Goal: Find specific page/section: Find specific page/section

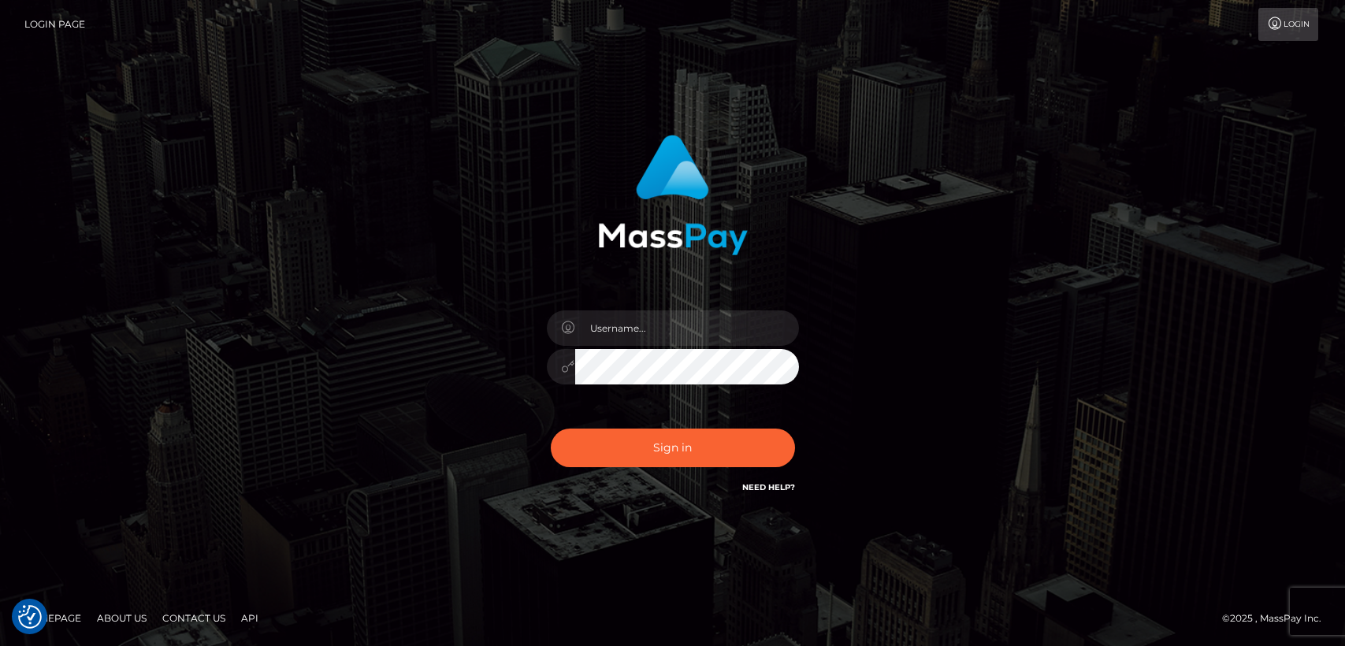
checkbox input "true"
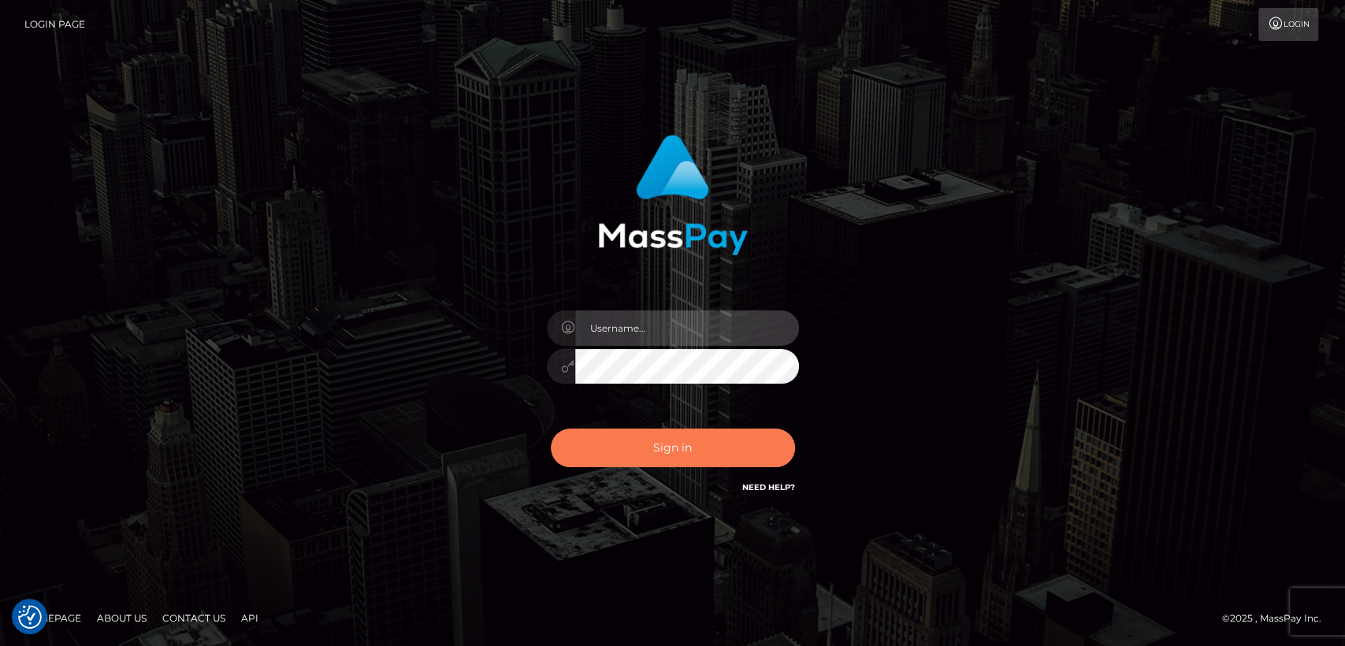
type input "nt.es"
click at [608, 439] on button "Sign in" at bounding box center [673, 448] width 244 height 39
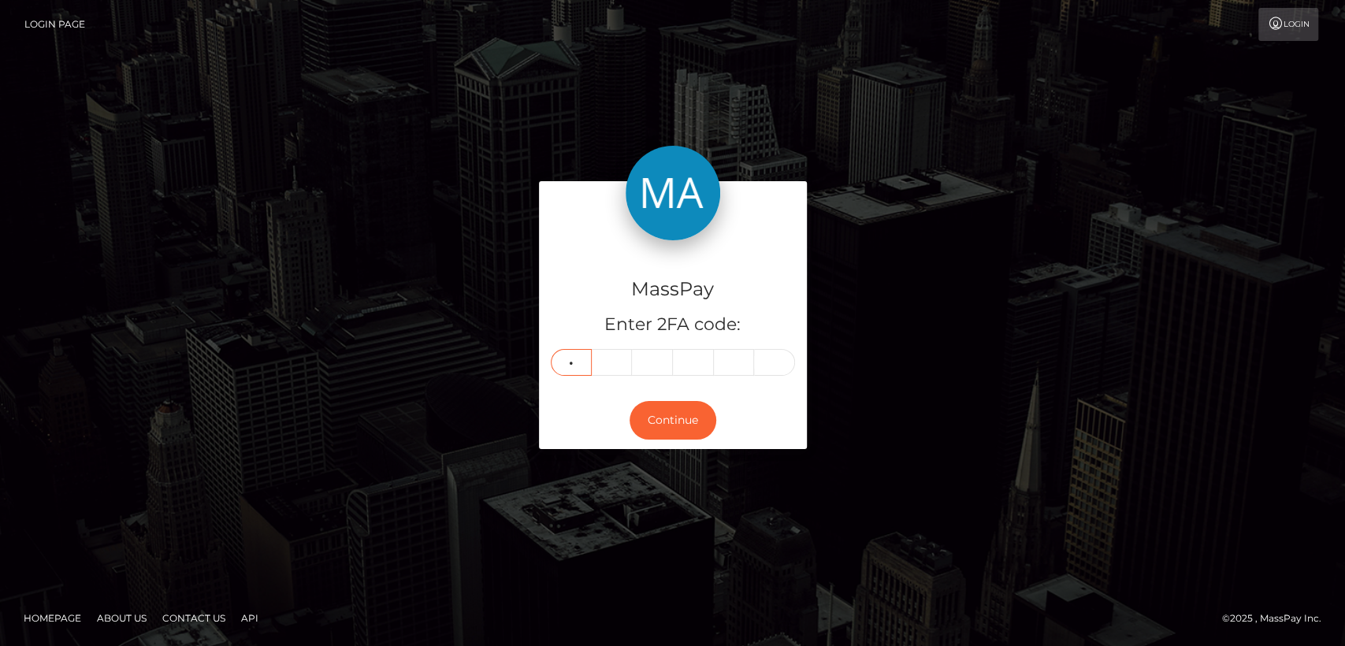
type input "7"
type input "4"
type input "7"
type input "9"
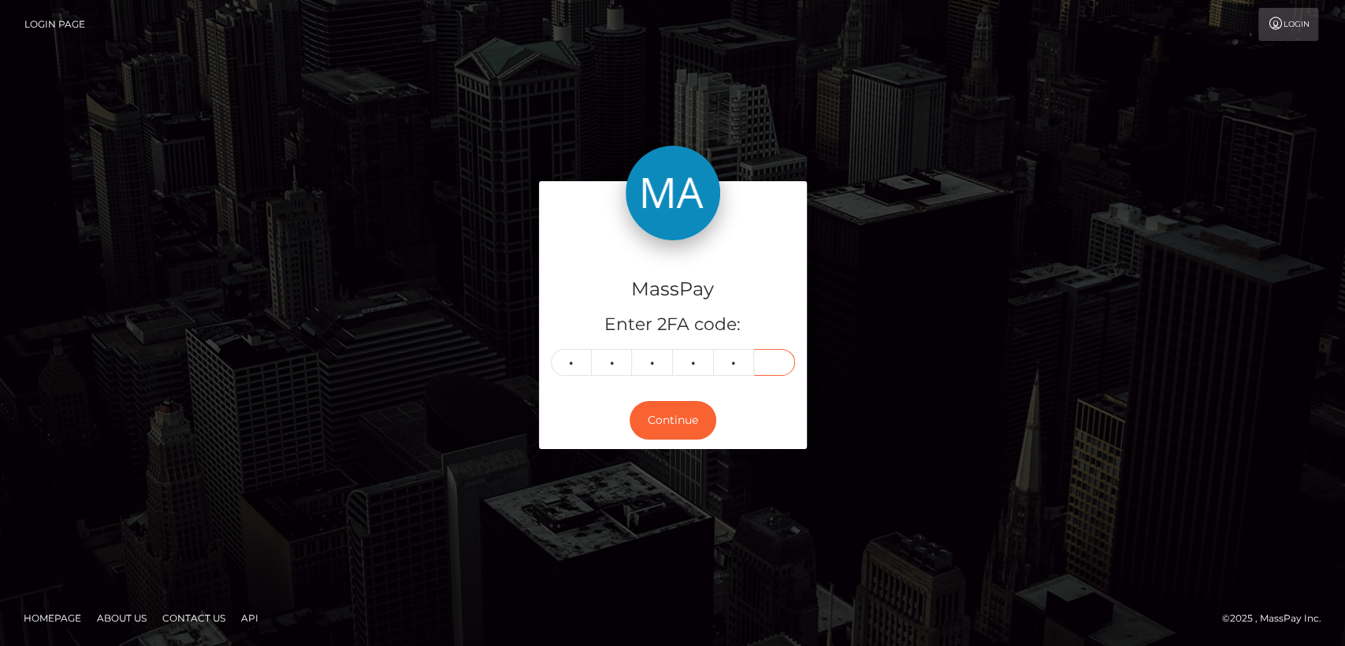
type input "2"
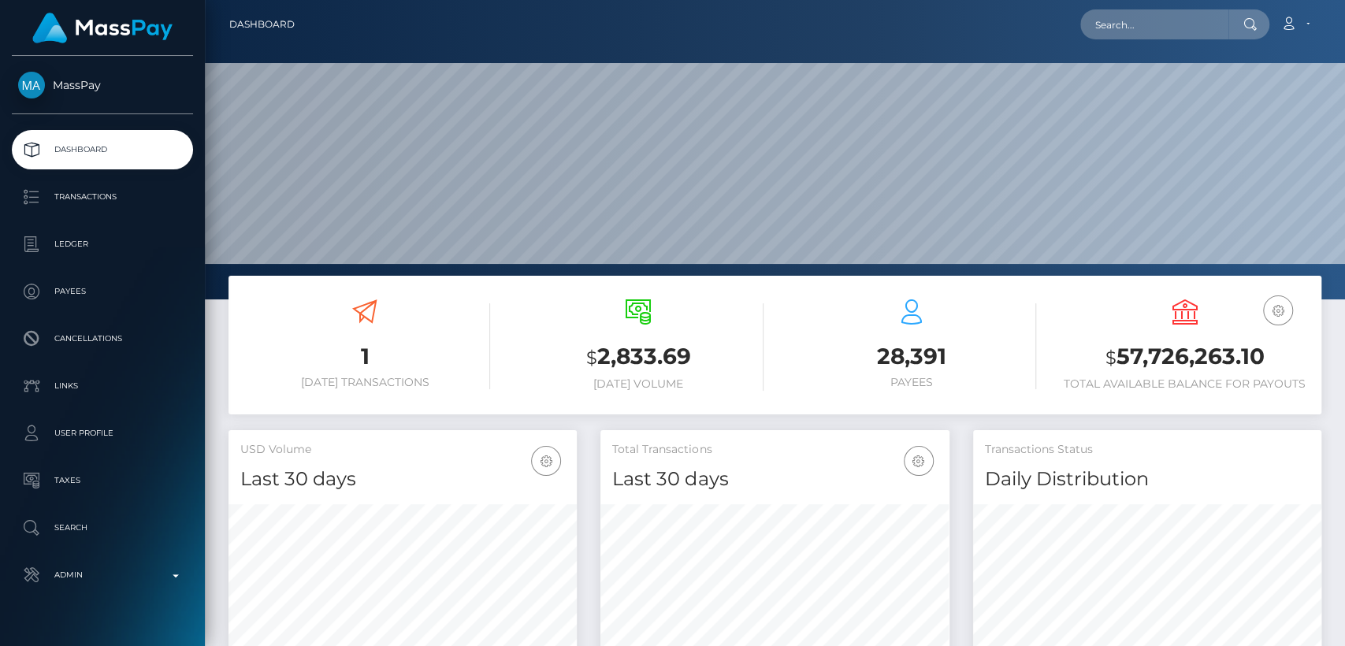
scroll to position [278, 348]
click at [1173, 27] on input "text" at bounding box center [1155, 24] width 148 height 30
paste input "[EMAIL_ADDRESS][DOMAIN_NAME]"
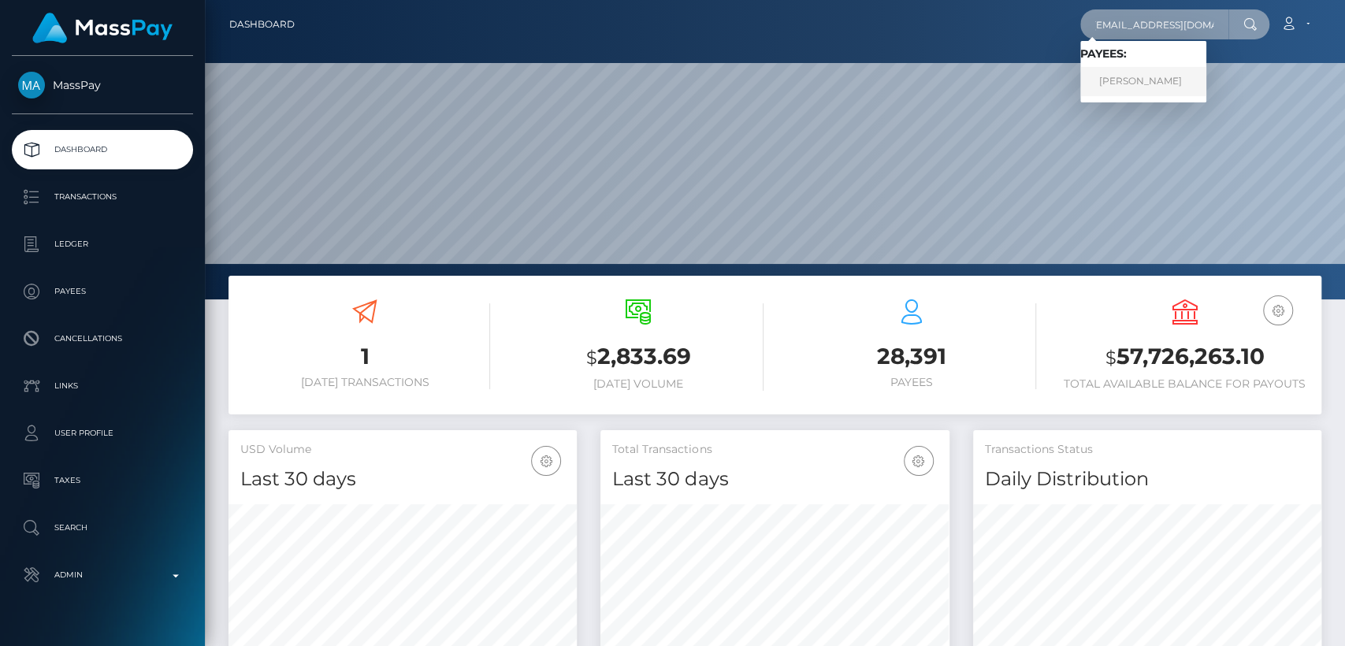
type input "[EMAIL_ADDRESS][DOMAIN_NAME]"
click at [1143, 81] on link "Ayaz Khan" at bounding box center [1144, 81] width 126 height 29
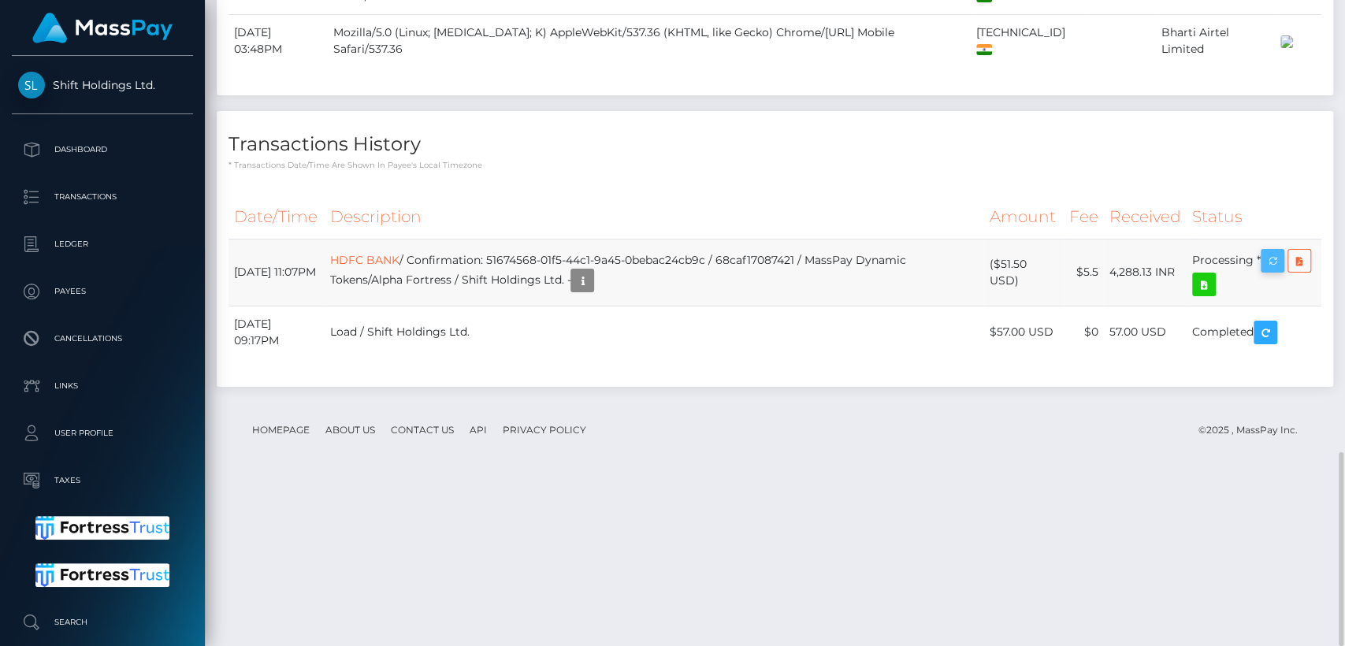
scroll to position [189, 348]
click at [1280, 271] on icon "button" at bounding box center [1272, 261] width 19 height 20
click at [1283, 384] on div "Force status update" at bounding box center [1248, 388] width 115 height 29
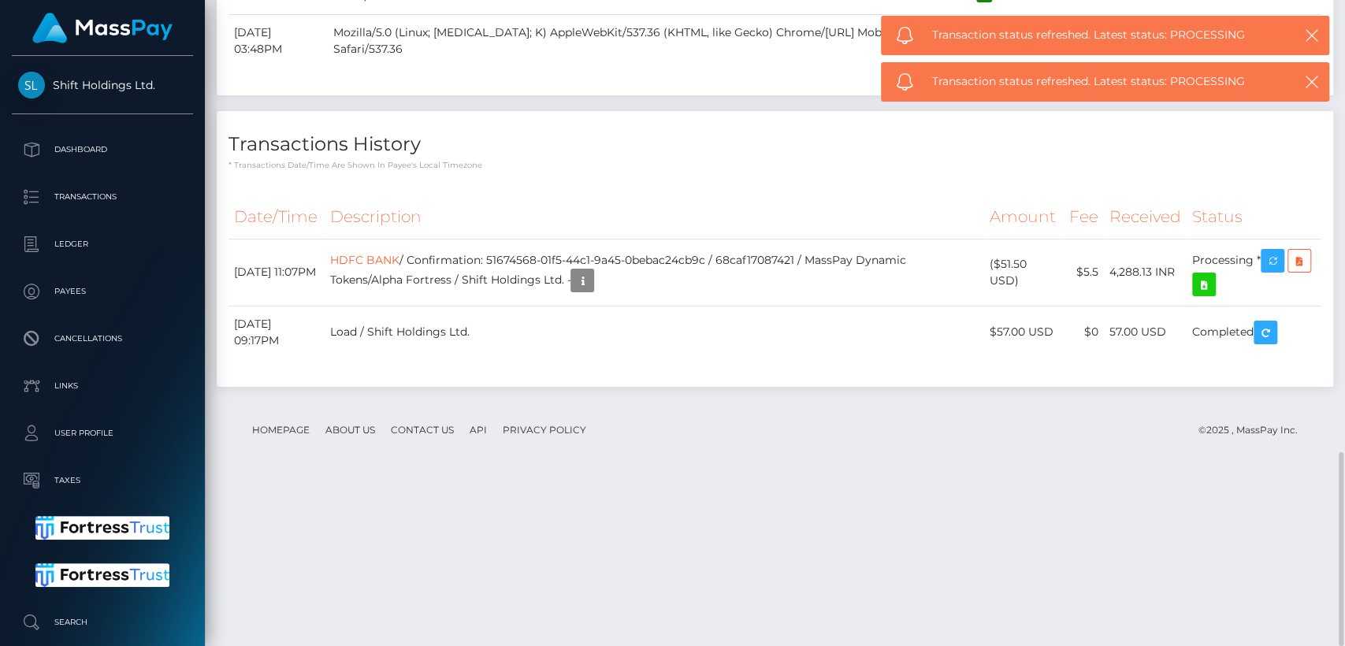
click at [1176, 171] on p "* Transactions date/time are shown in payee's local timezone" at bounding box center [775, 165] width 1093 height 12
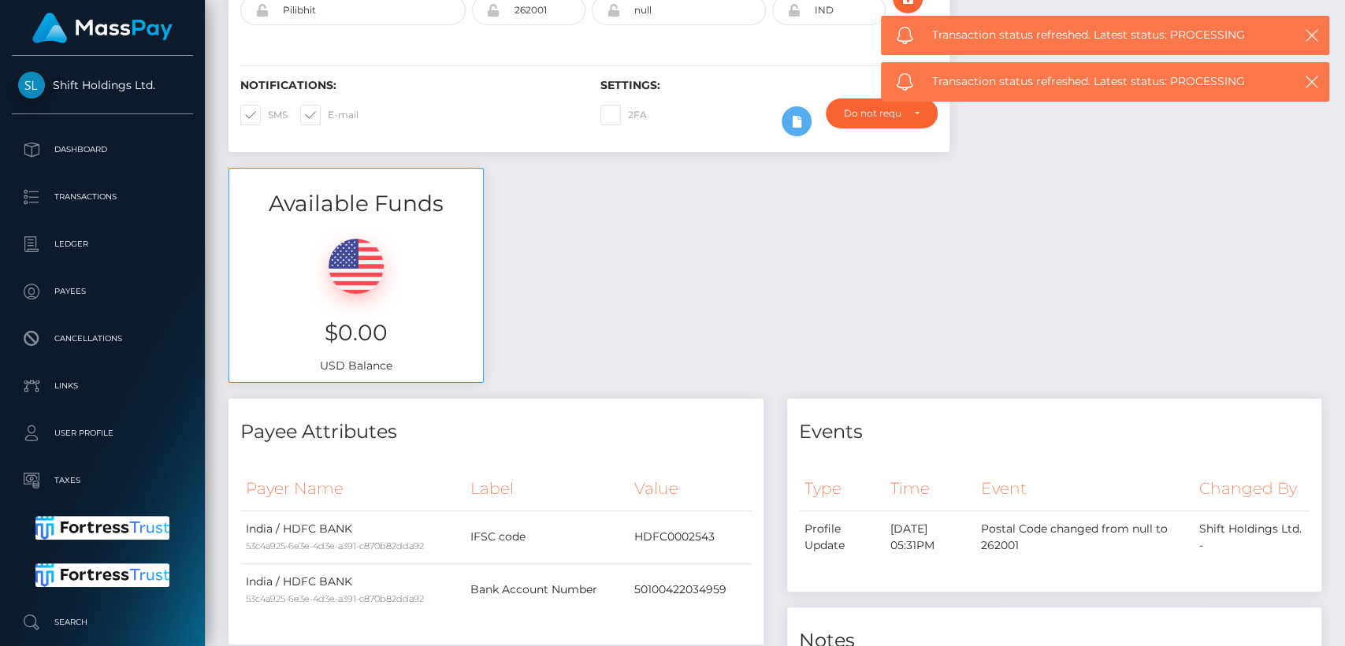
scroll to position [0, 0]
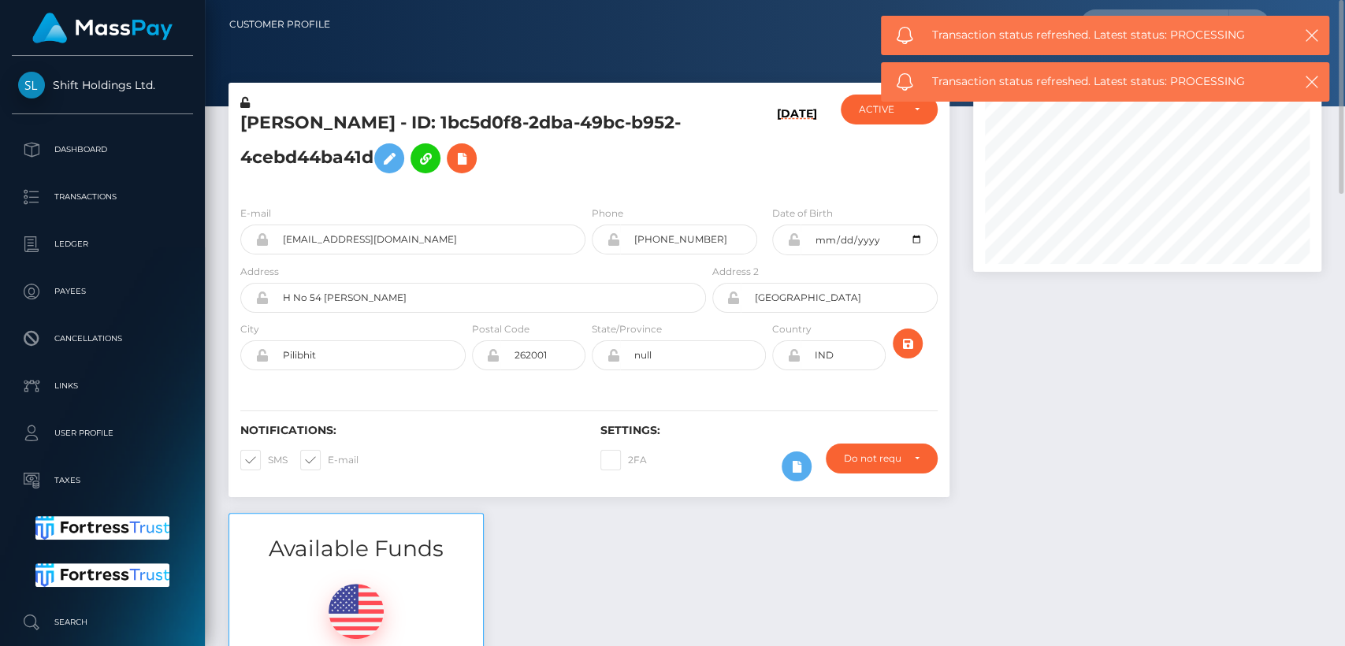
click at [264, 121] on h5 "[PERSON_NAME] - ID: 1bc5d0f8-2dba-49bc-b952-4cebd44ba41d" at bounding box center [468, 146] width 457 height 70
copy h5 "Ayaz"
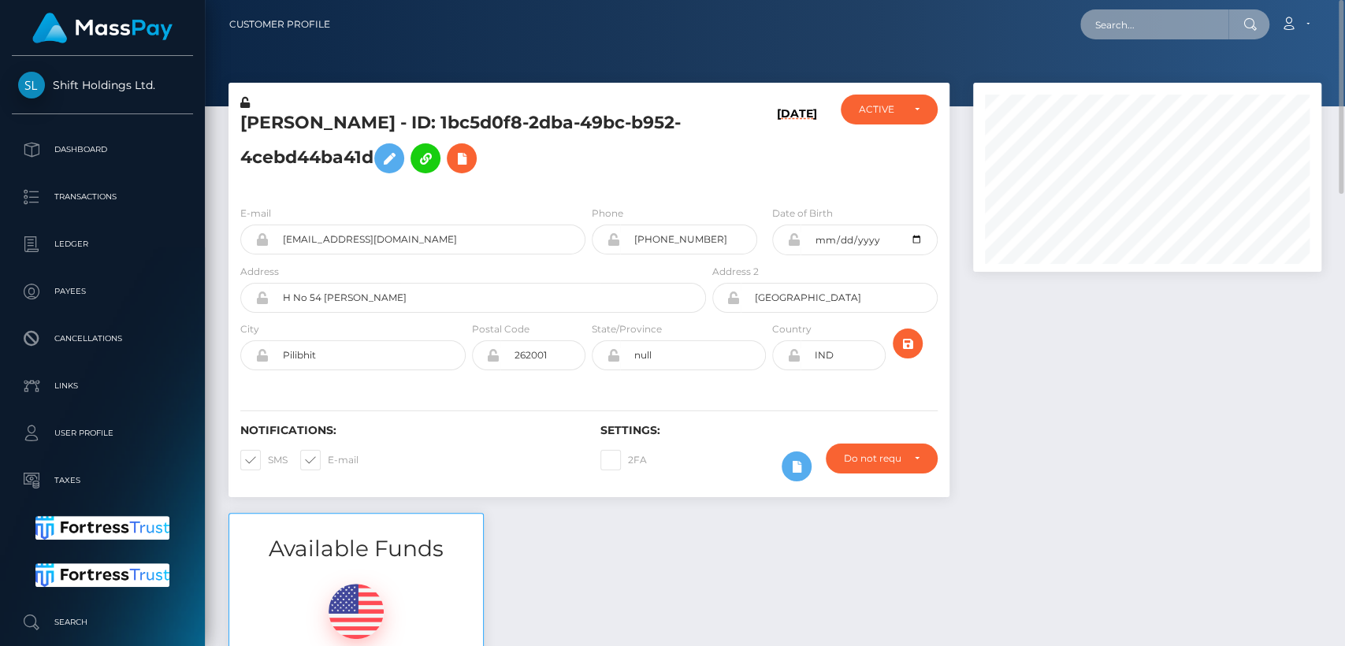
paste input "[EMAIL_ADDRESS][DOMAIN_NAME]"
type input "[EMAIL_ADDRESS][DOMAIN_NAME]"
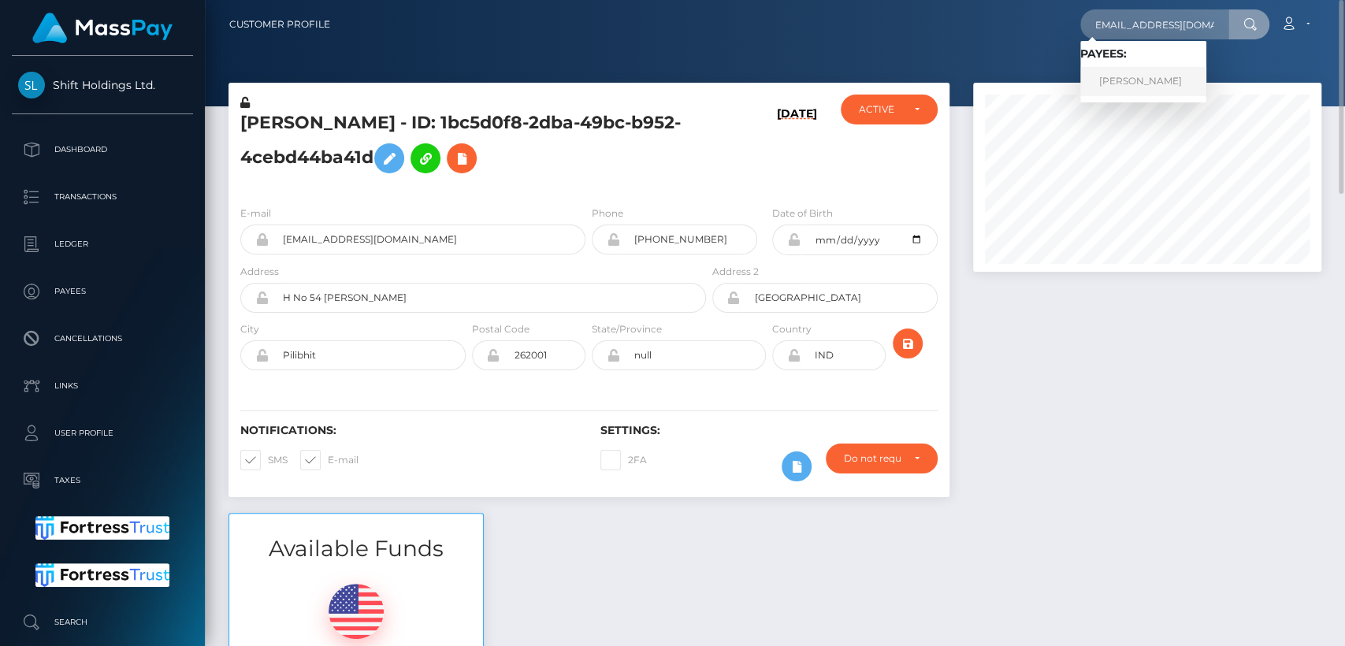
scroll to position [0, 0]
click at [1185, 84] on link "[PERSON_NAME]" at bounding box center [1144, 81] width 126 height 29
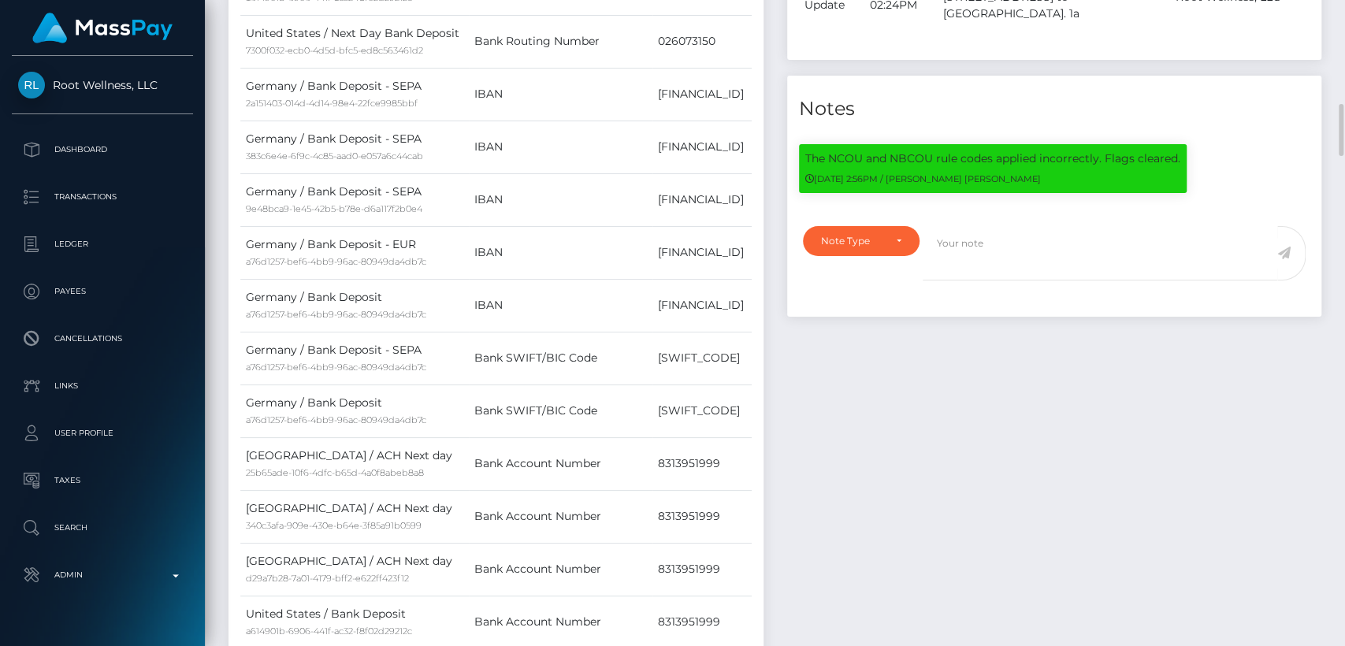
scroll to position [942, 0]
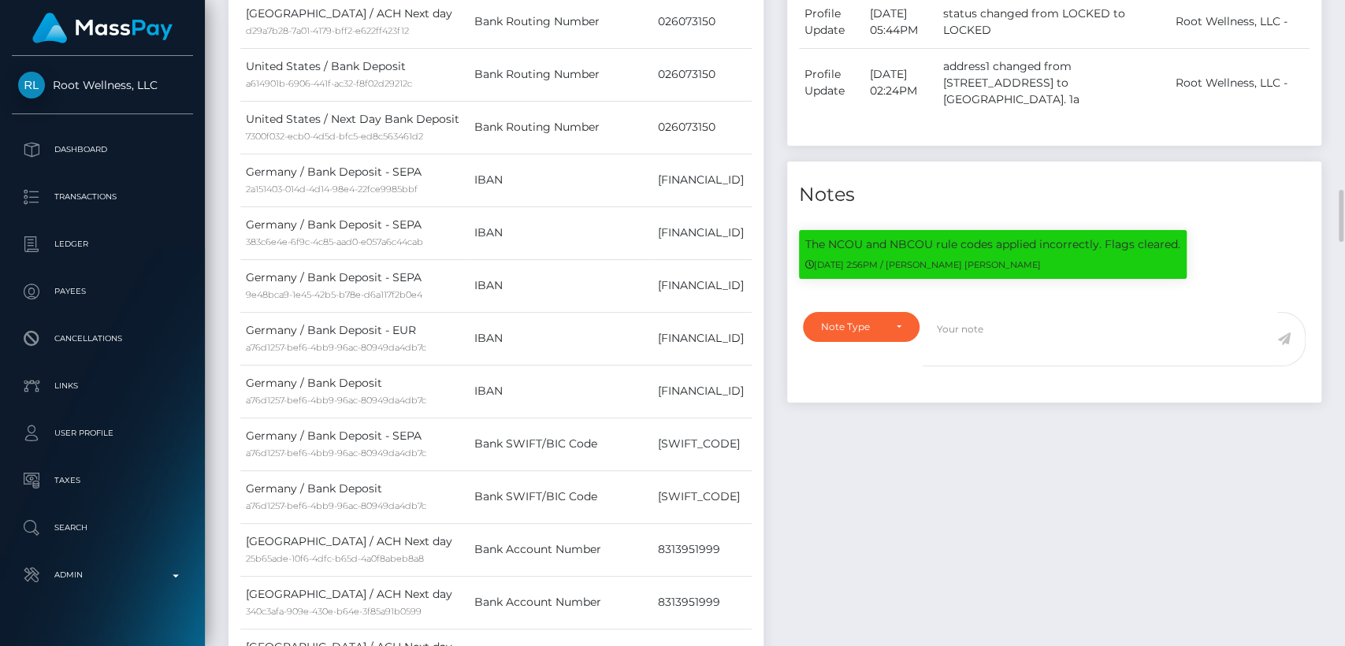
click at [1113, 258] on div "The NCOU and NBCOU rule codes applied incorrectly. Flags cleared. 08/30/25 2:56…" at bounding box center [993, 254] width 388 height 49
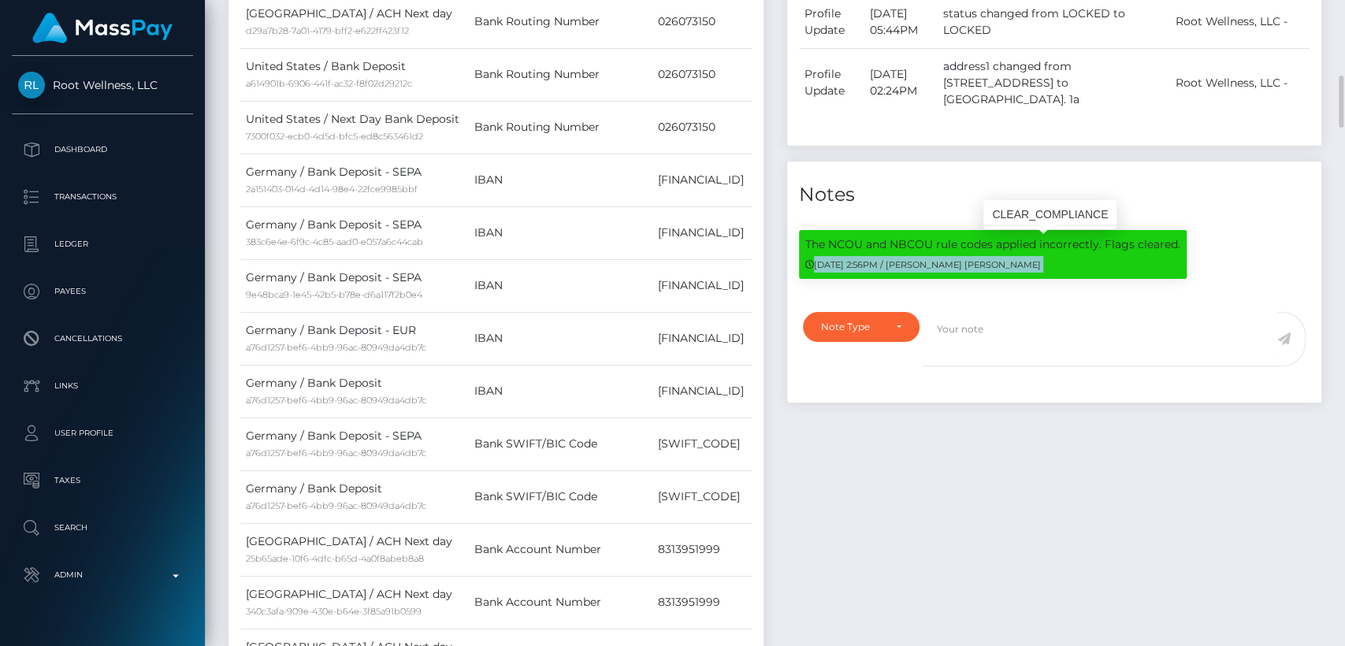
click at [1113, 258] on div "The NCOU and NBCOU rule codes applied incorrectly. Flags cleared. 08/30/25 2:56…" at bounding box center [993, 254] width 388 height 49
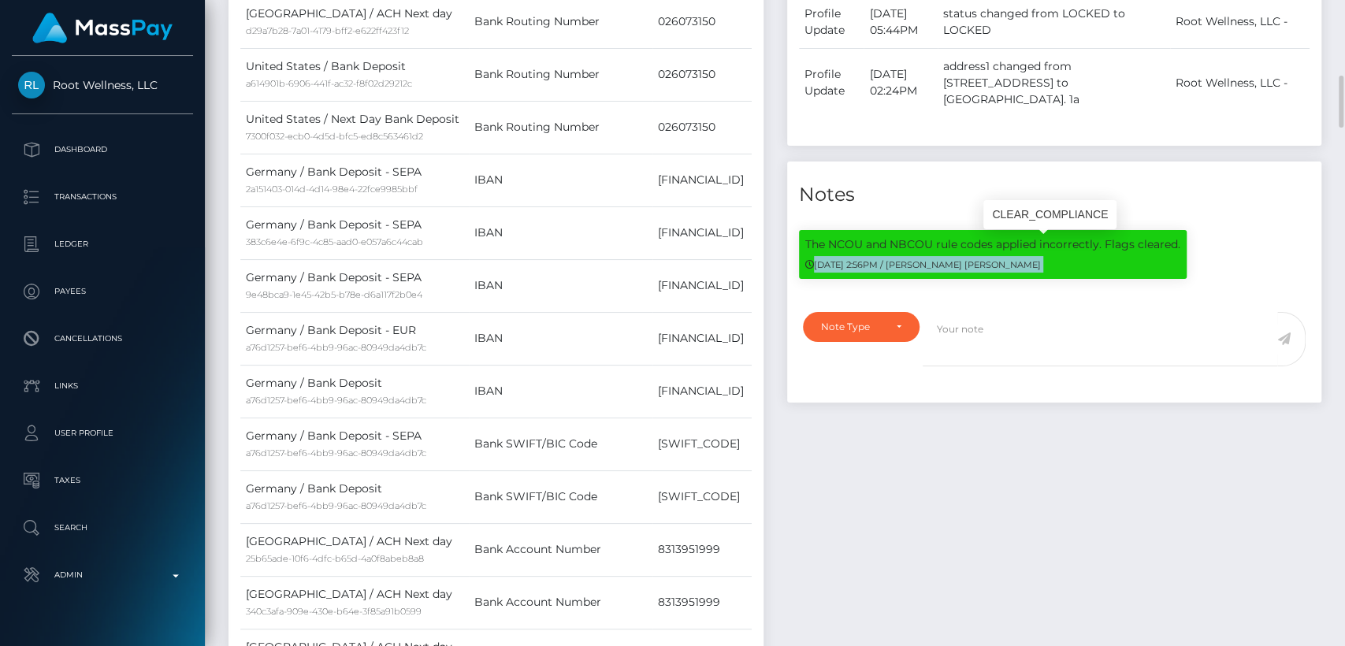
click at [1113, 258] on div "The NCOU and NBCOU rule codes applied incorrectly. Flags cleared. 08/30/25 2:56…" at bounding box center [993, 254] width 388 height 49
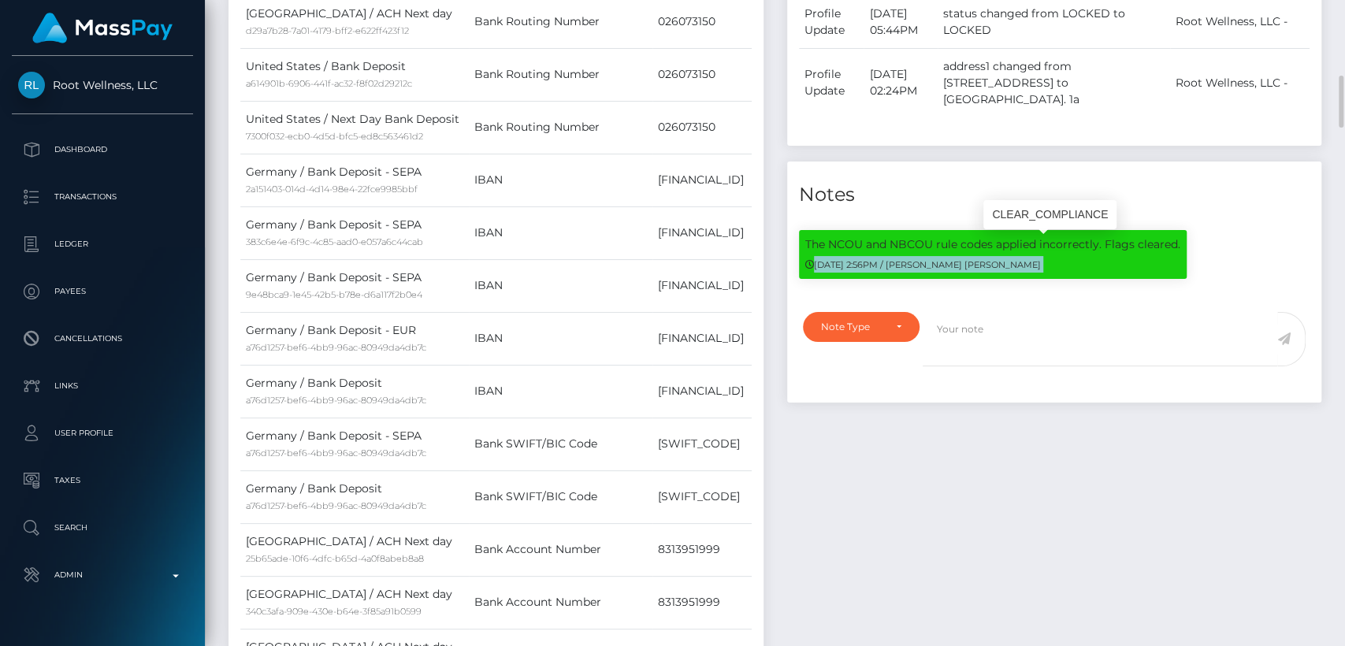
click at [1113, 258] on div "The NCOU and NBCOU rule codes applied incorrectly. Flags cleared. 08/30/25 2:56…" at bounding box center [993, 254] width 388 height 49
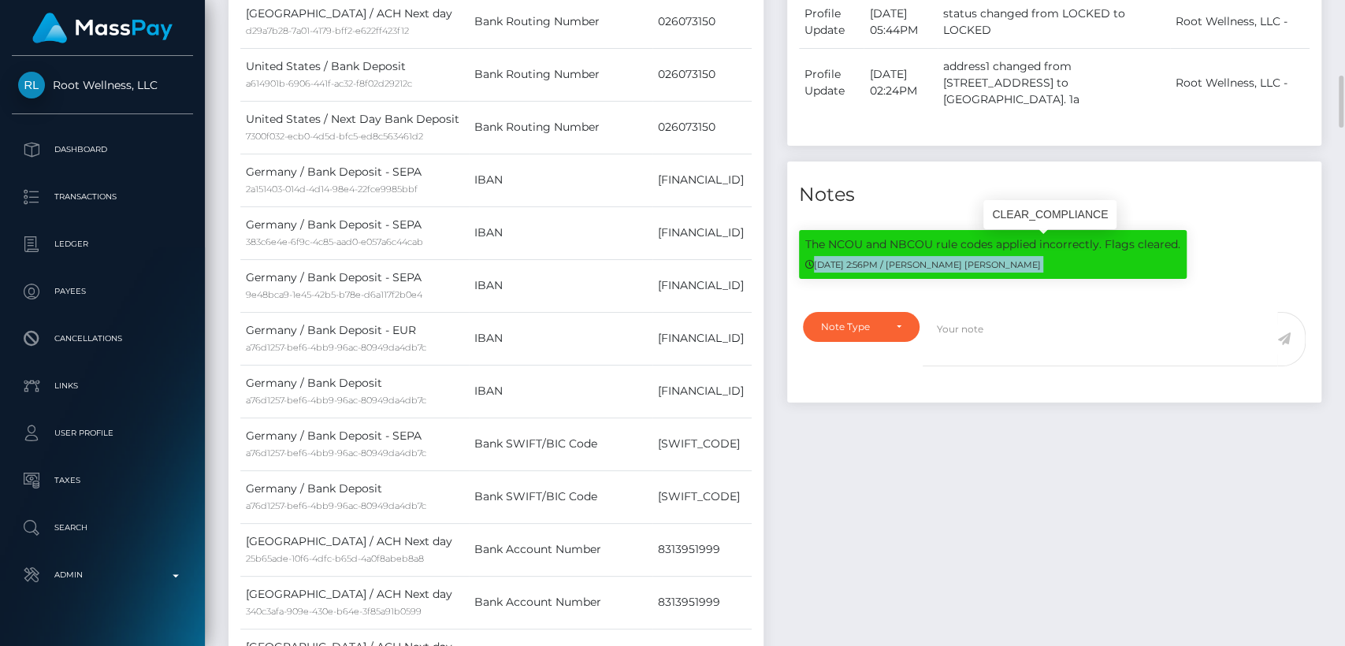
click at [1113, 258] on div "The NCOU and NBCOU rule codes applied incorrectly. Flags cleared. 08/30/25 2:56…" at bounding box center [993, 254] width 388 height 49
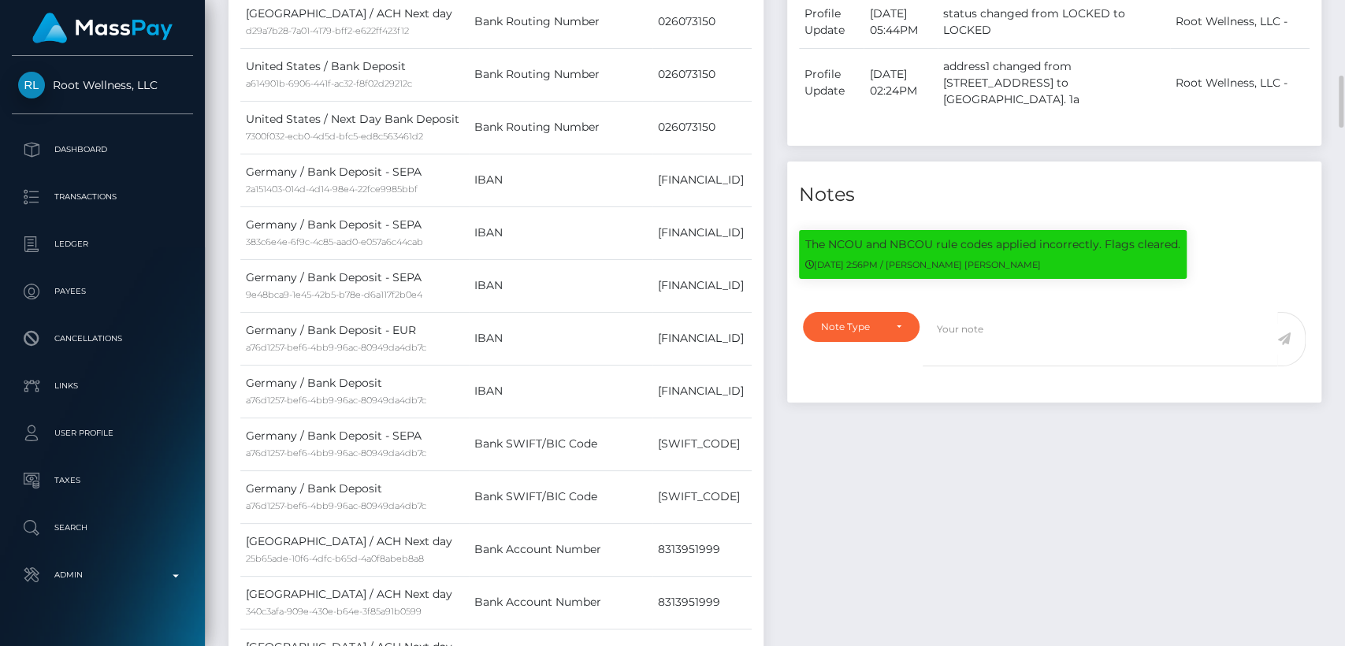
click at [1163, 311] on div "Note Type Compliance Clear Compliance General Note Type" at bounding box center [1054, 353] width 535 height 100
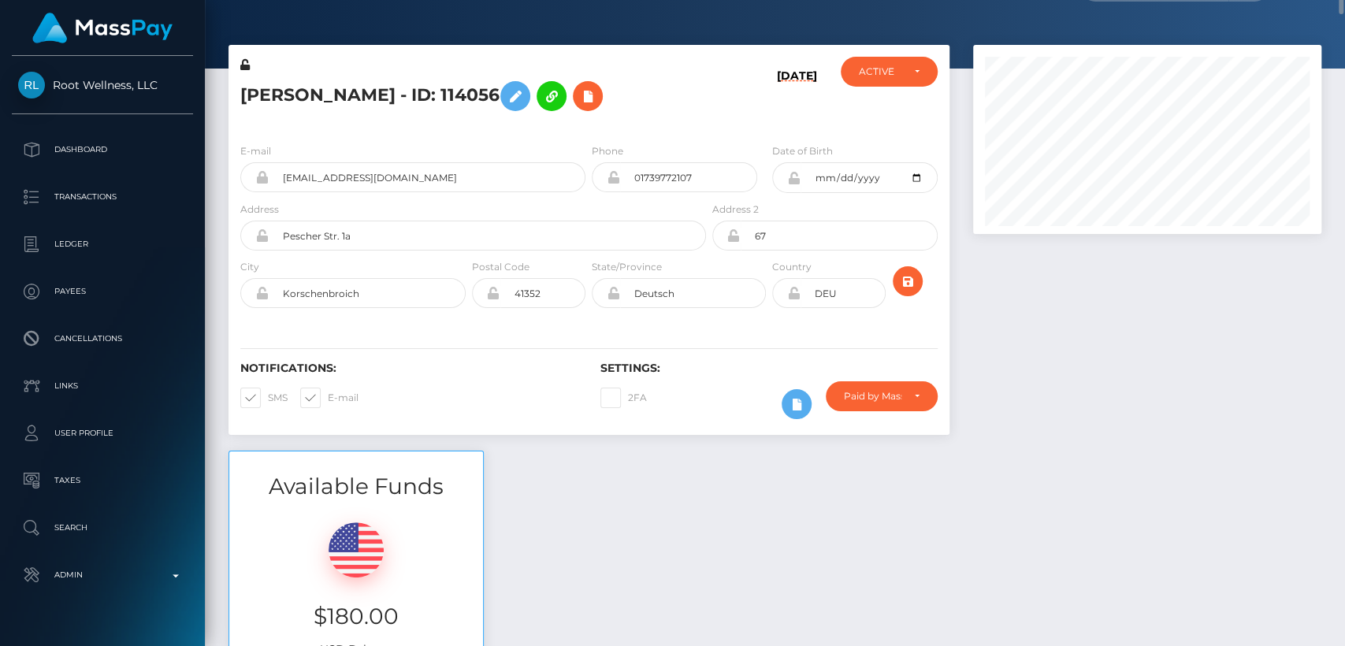
scroll to position [0, 0]
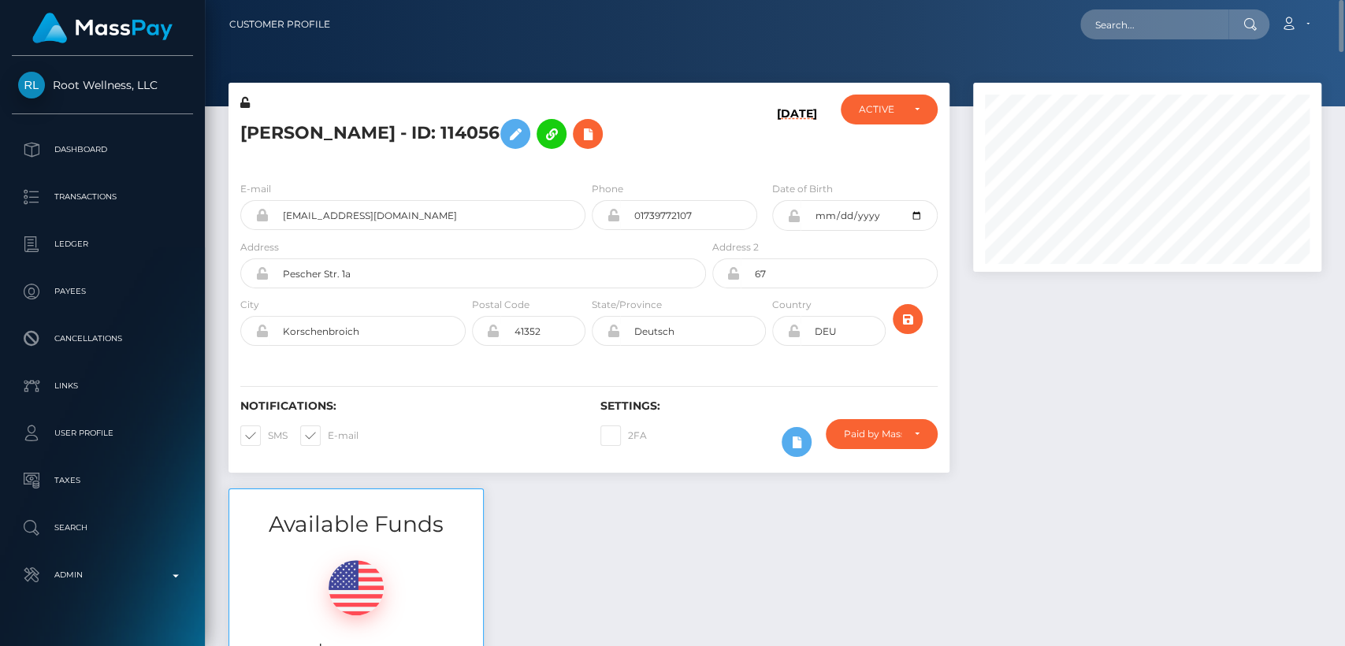
click at [276, 137] on h5 "Katrin LACHIN-THOME - ID: 114056" at bounding box center [468, 134] width 457 height 46
copy h5 "Katrin"
